Goal: Information Seeking & Learning: Find specific fact

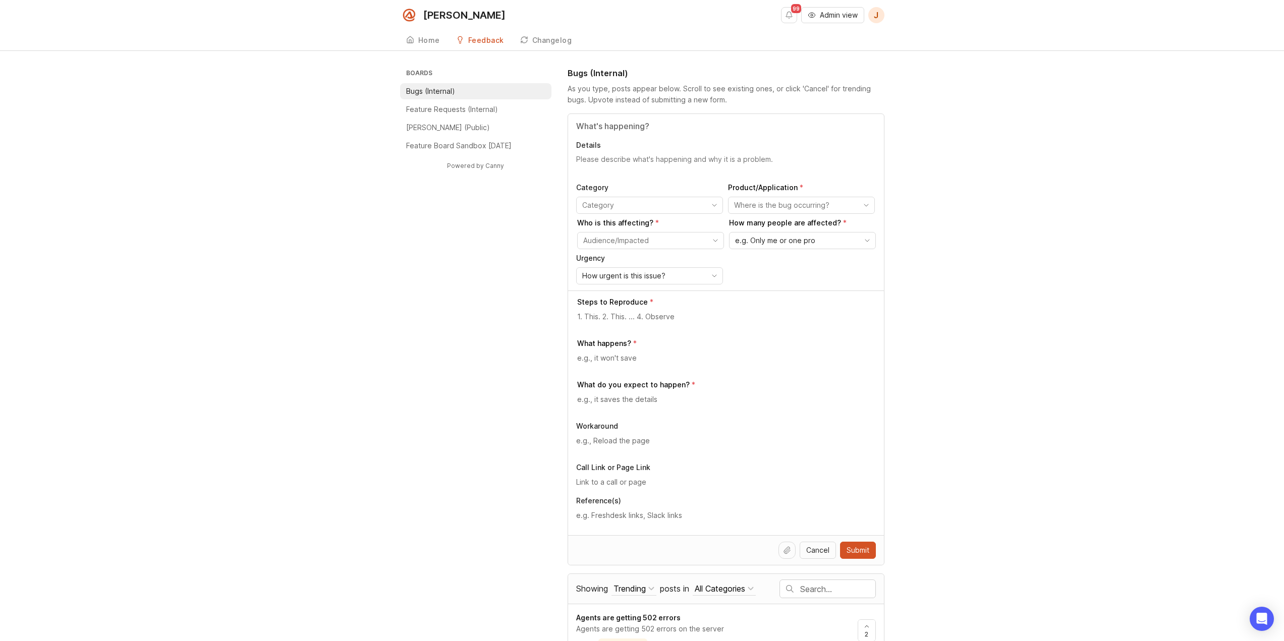
click at [879, 16] on span "J" at bounding box center [876, 15] width 16 height 16
click at [432, 37] on div "Home" at bounding box center [429, 40] width 22 height 7
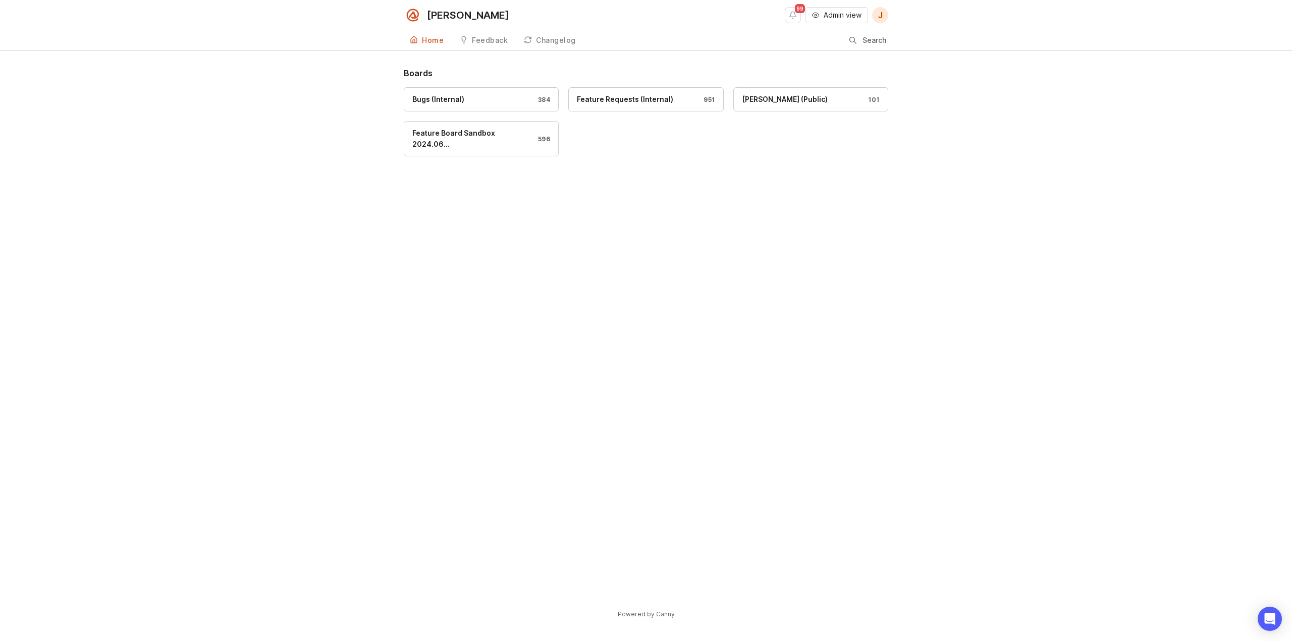
click at [859, 41] on div "Search" at bounding box center [868, 40] width 39 height 19
click at [812, 105] on link "Smith.ai (Public) 101" at bounding box center [810, 99] width 155 height 24
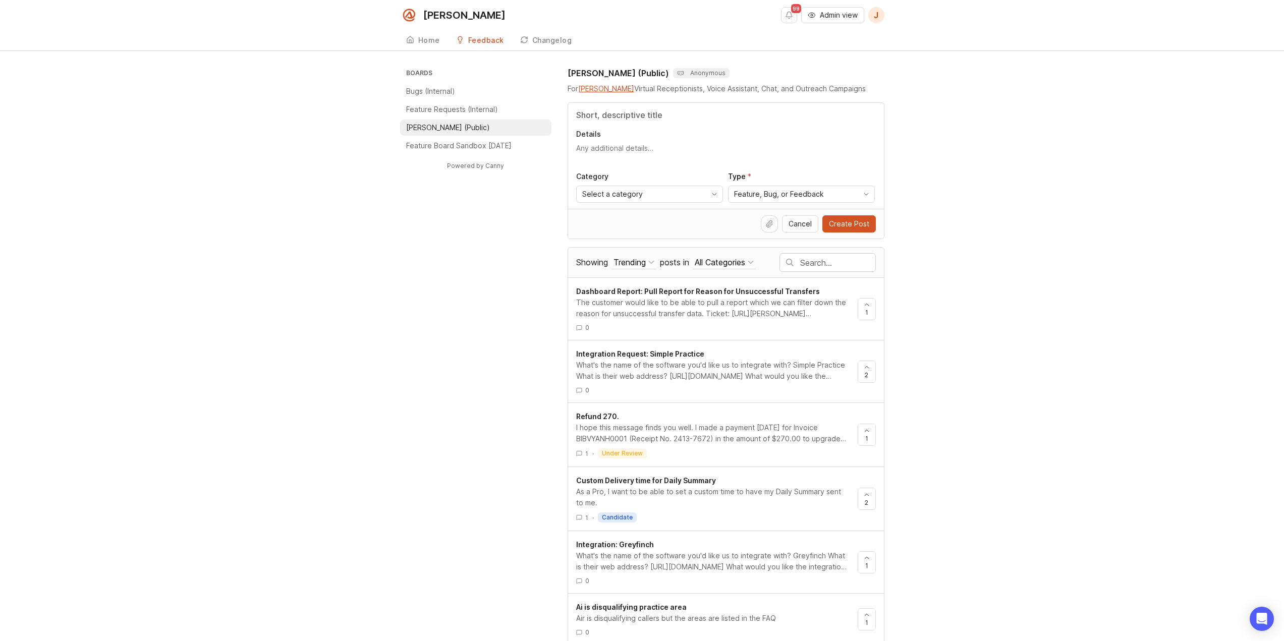
click at [425, 37] on div "Home" at bounding box center [429, 40] width 22 height 7
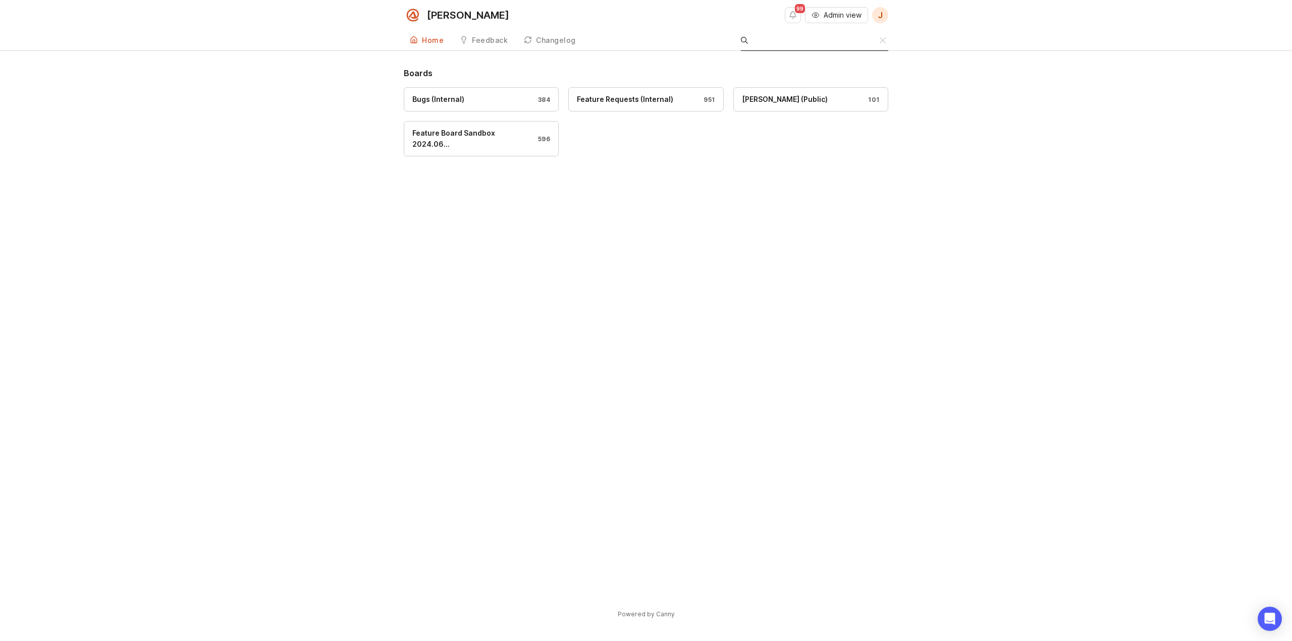
click at [873, 43] on input "Search" at bounding box center [816, 40] width 126 height 11
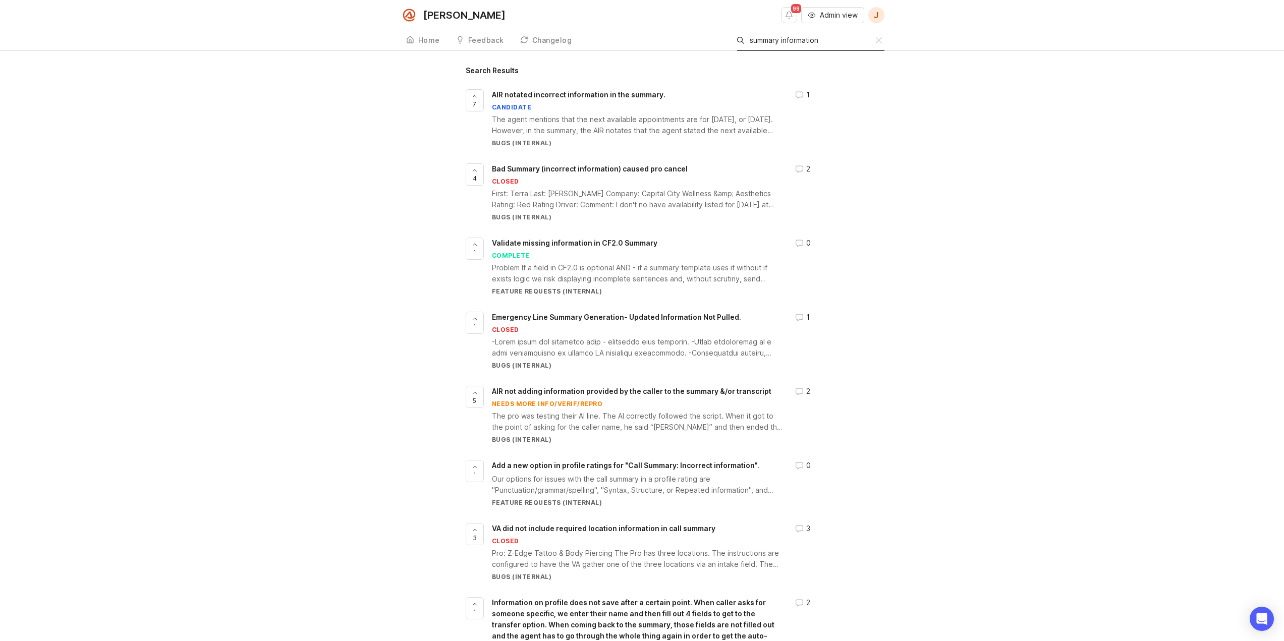
click at [771, 46] on div "Search summary information" at bounding box center [806, 40] width 139 height 19
click at [768, 39] on input "summary information" at bounding box center [813, 40] width 126 height 11
type input "adding information"
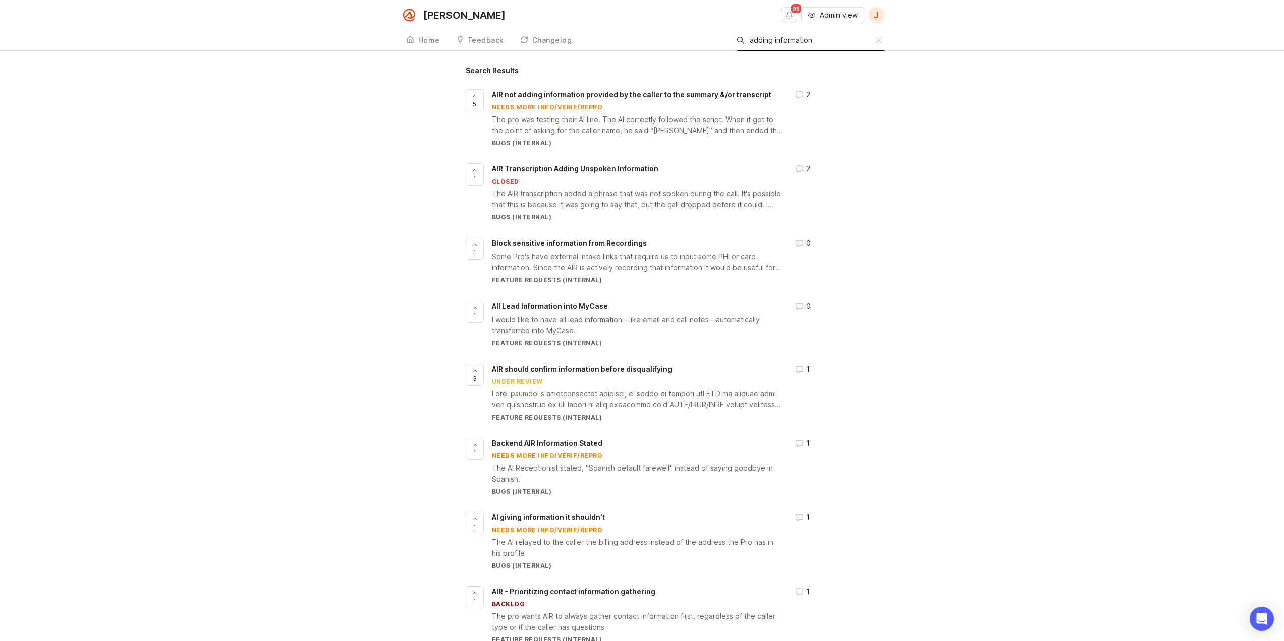
click at [611, 169] on span "AIR Transcription Adding Unspoken Information" at bounding box center [575, 168] width 167 height 9
click at [848, 37] on div at bounding box center [849, 41] width 7 height 8
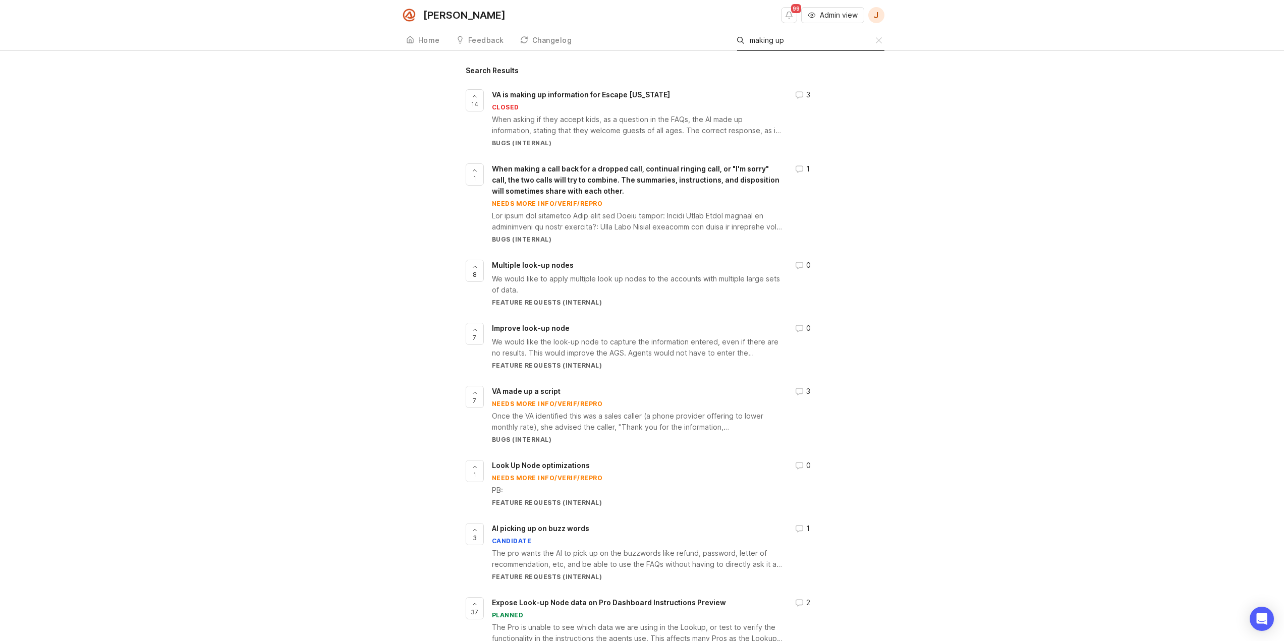
click at [772, 39] on input "making up" at bounding box center [813, 40] width 126 height 11
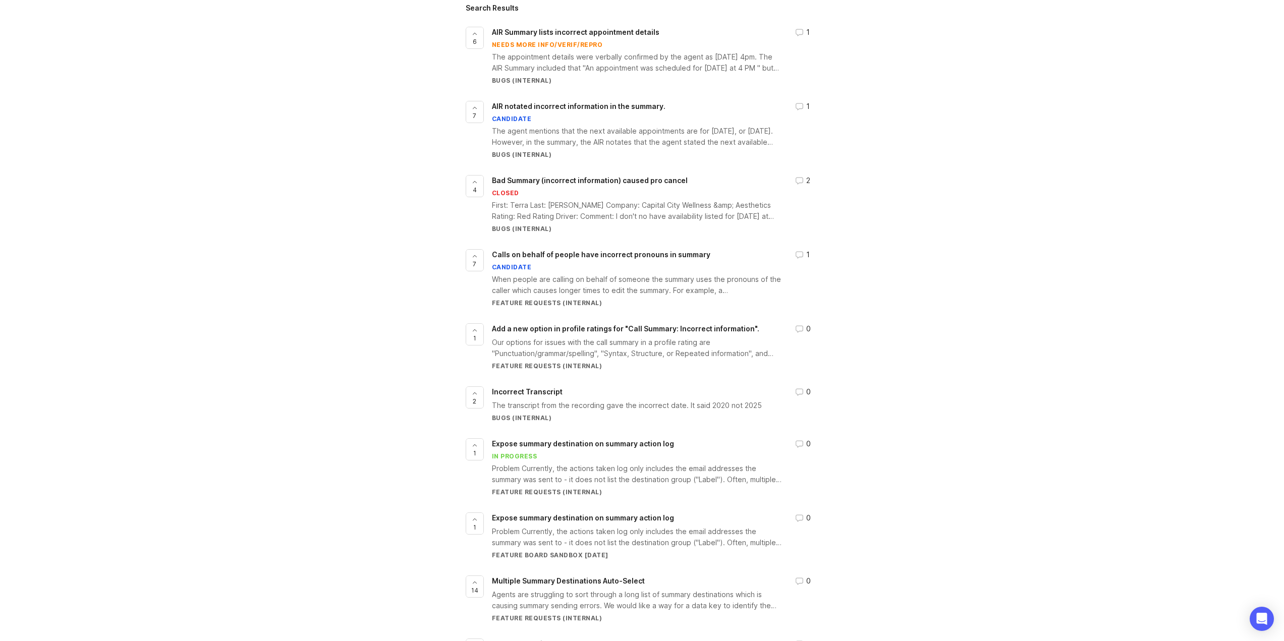
scroll to position [151, 0]
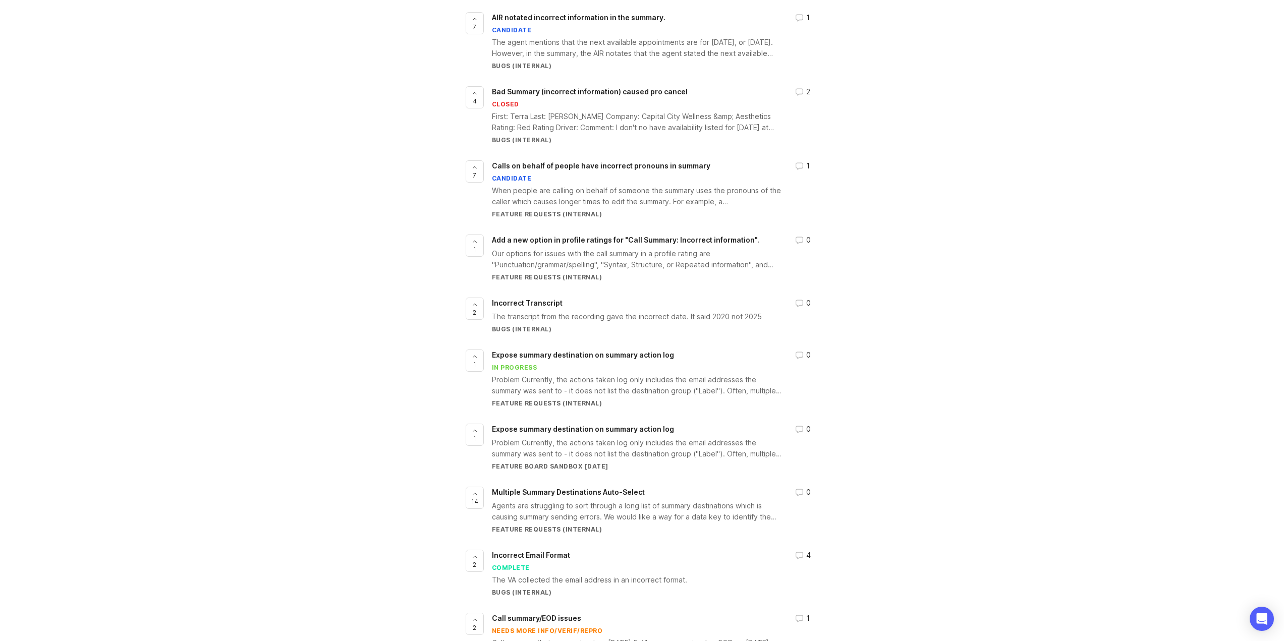
type input "incorrect summary"
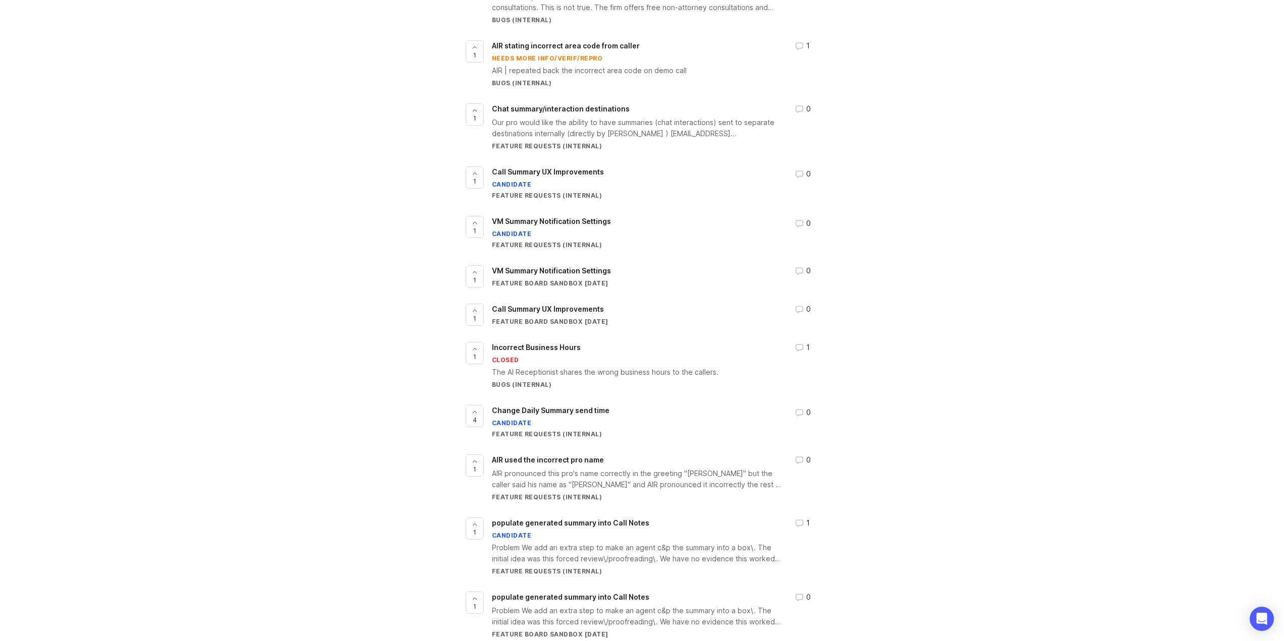
scroll to position [1535, 0]
